Goal: Transaction & Acquisition: Book appointment/travel/reservation

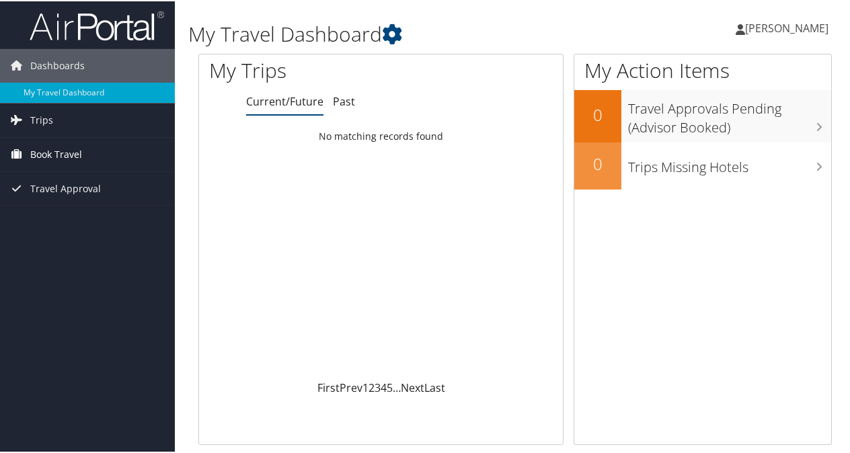
click at [60, 150] on span "Book Travel" at bounding box center [56, 154] width 52 height 34
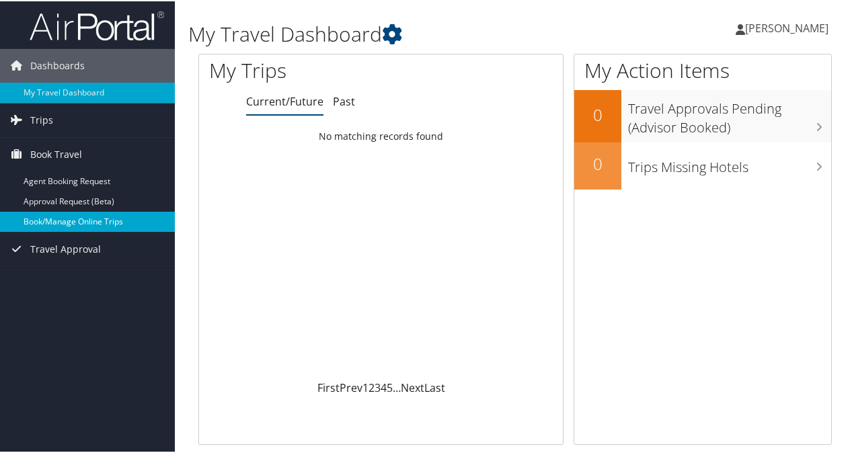
click at [79, 219] on link "Book/Manage Online Trips" at bounding box center [87, 221] width 175 height 20
